Goal: Check status

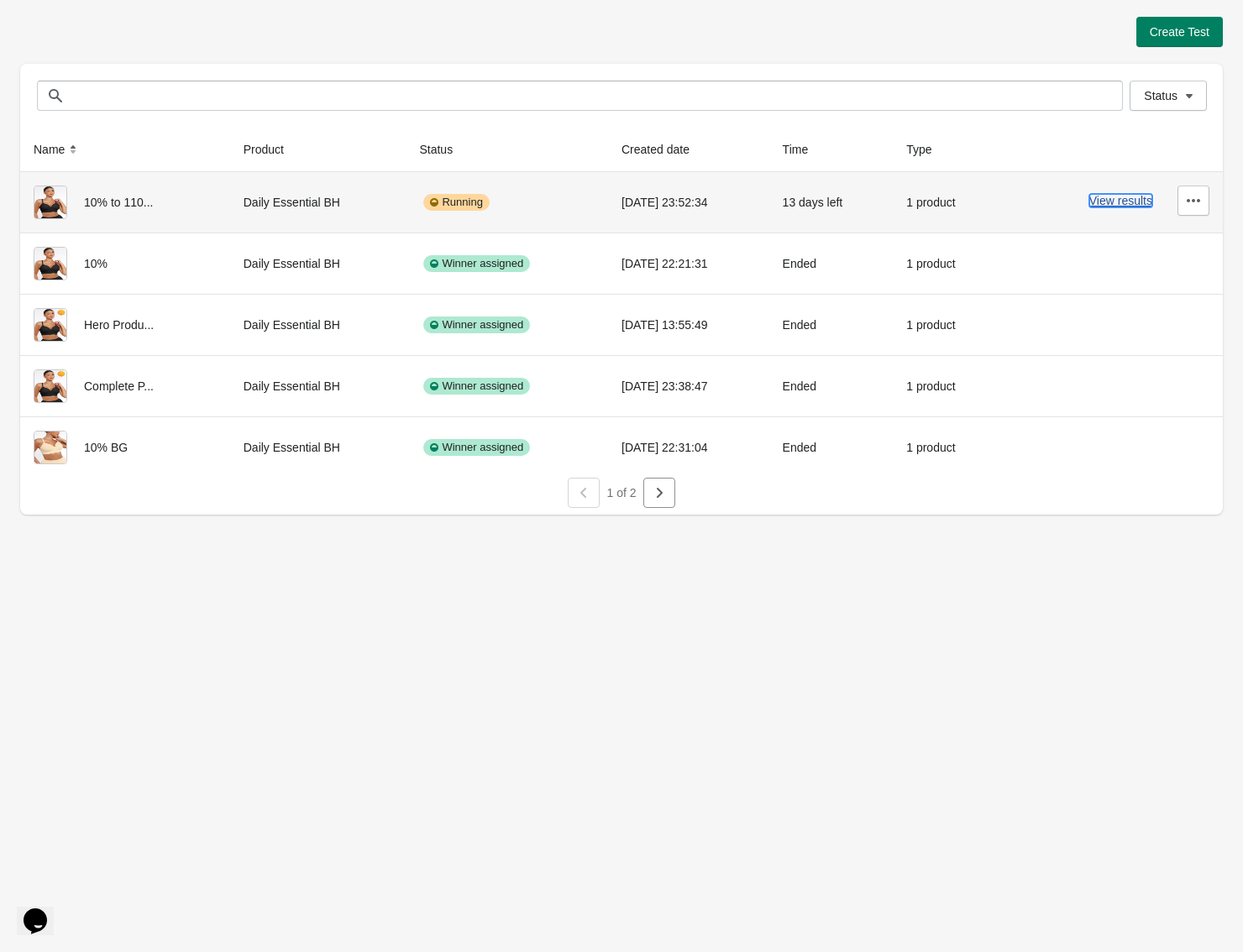
click at [1113, 201] on button "View results" at bounding box center [1121, 201] width 63 height 13
click at [1123, 201] on button "View results" at bounding box center [1121, 201] width 63 height 13
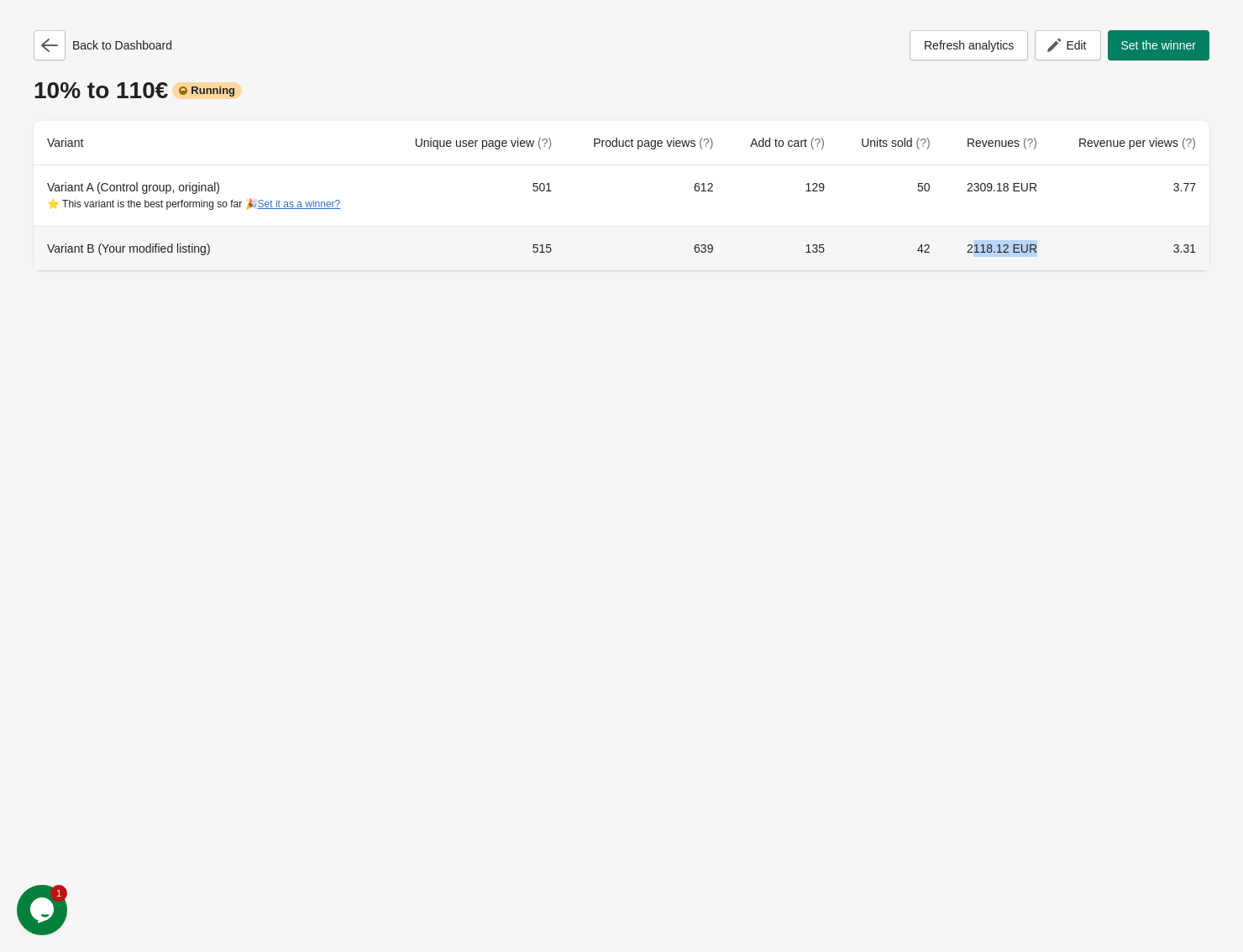
drag, startPoint x: 995, startPoint y: 246, endPoint x: 1090, endPoint y: 243, distance: 95.0
click at [1082, 243] on tr "Variant B (Your modified listing) 515 639 135 42 2118.12 EUR 3.31" at bounding box center [621, 248] width 1176 height 44
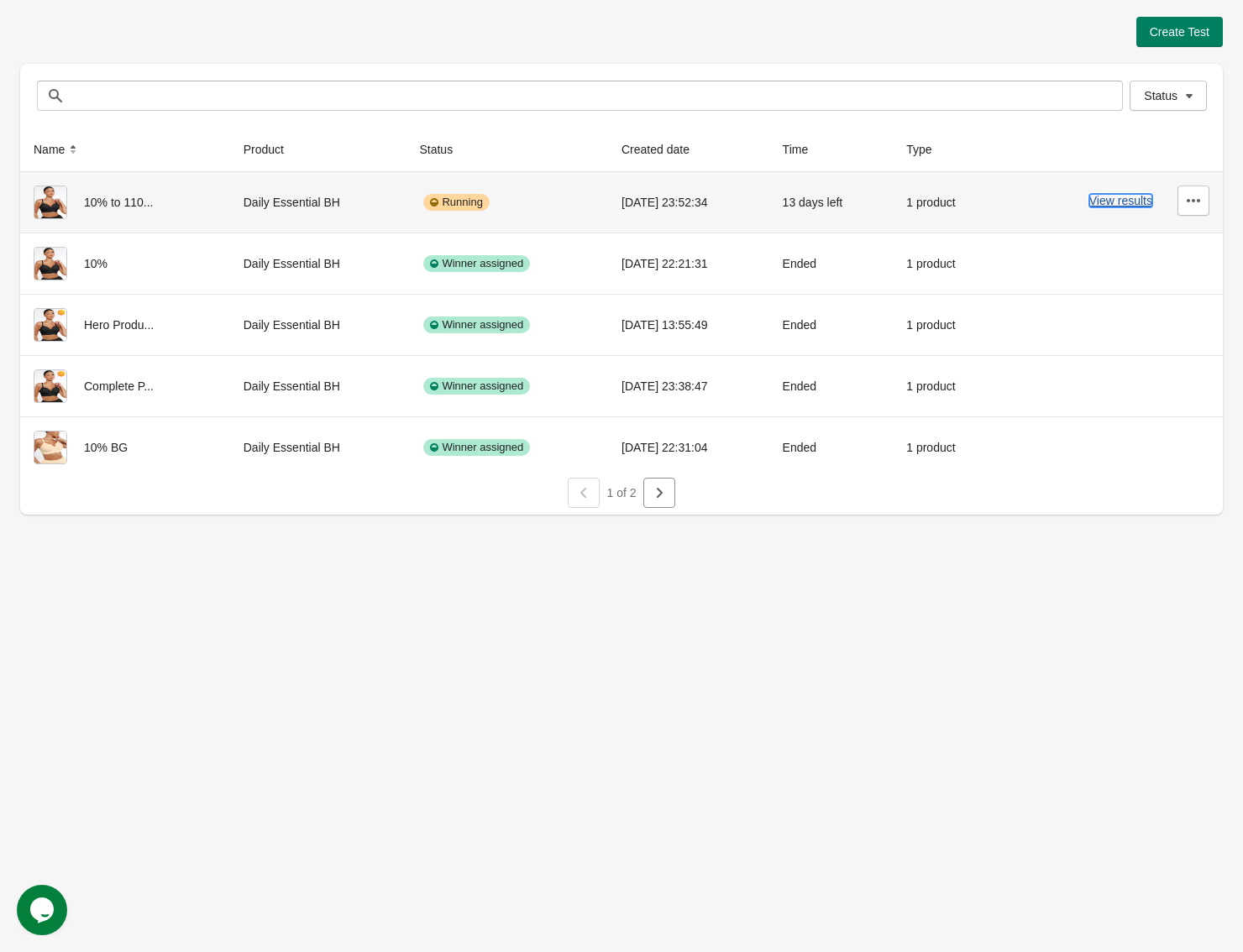
click at [1135, 198] on button "View results" at bounding box center [1121, 201] width 63 height 13
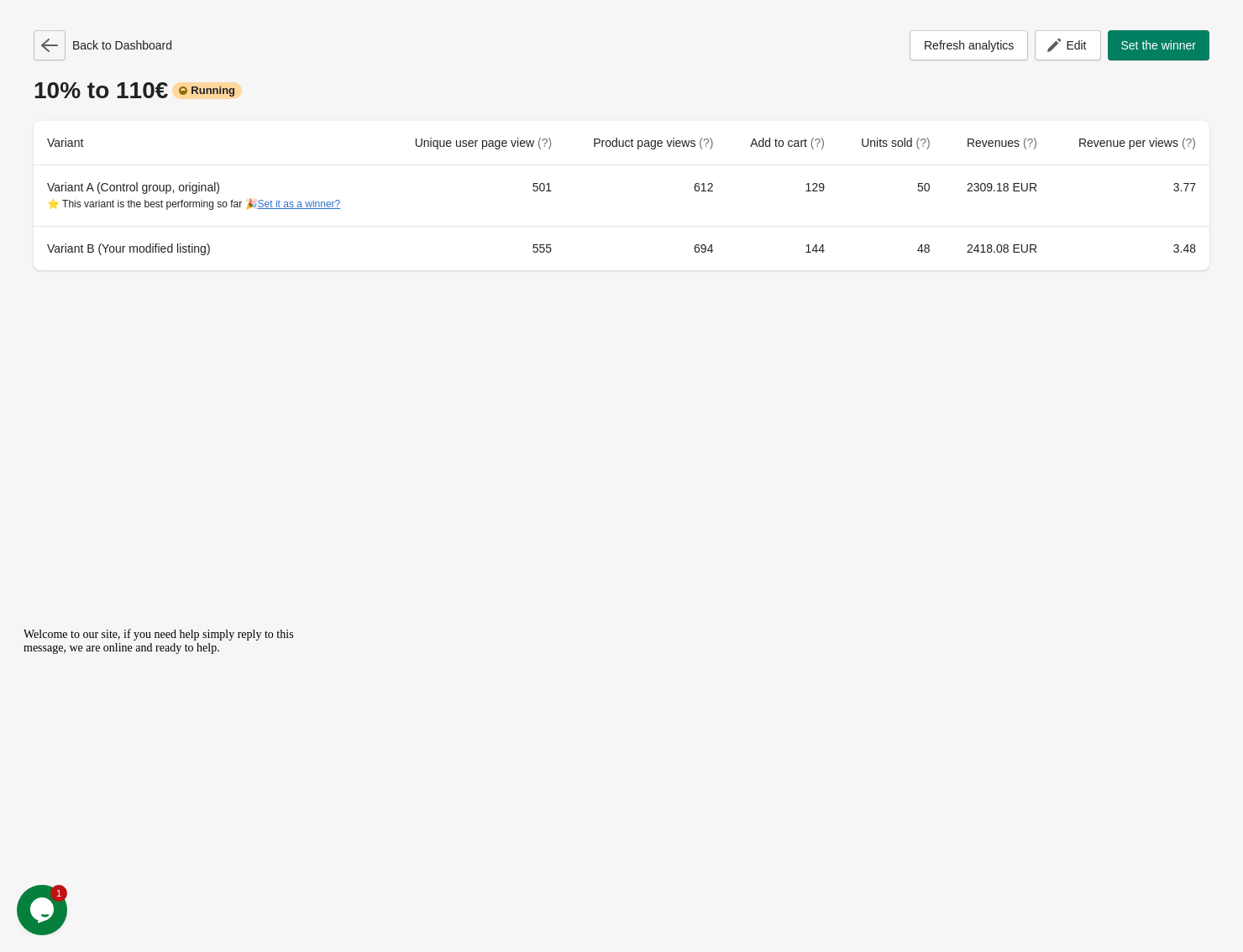
click at [48, 30] on button "button" at bounding box center [50, 45] width 32 height 30
